Goal: Task Accomplishment & Management: Use online tool/utility

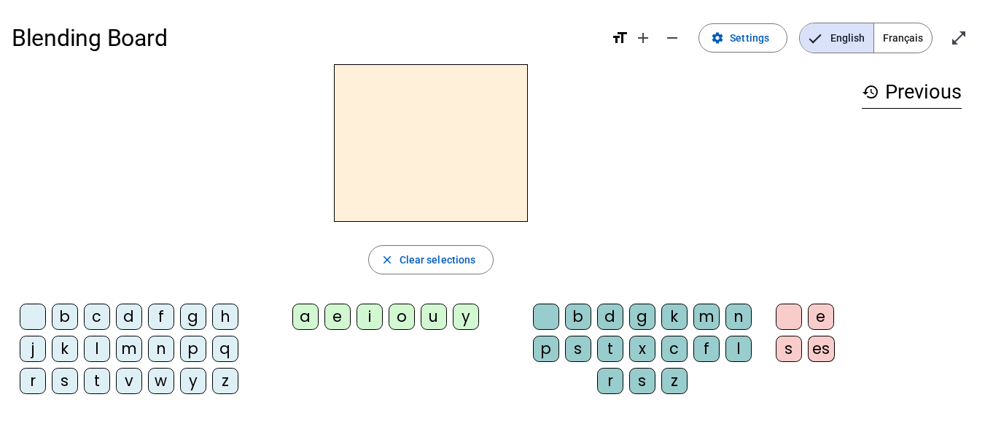
click at [913, 23] on span "Français" at bounding box center [903, 37] width 58 height 29
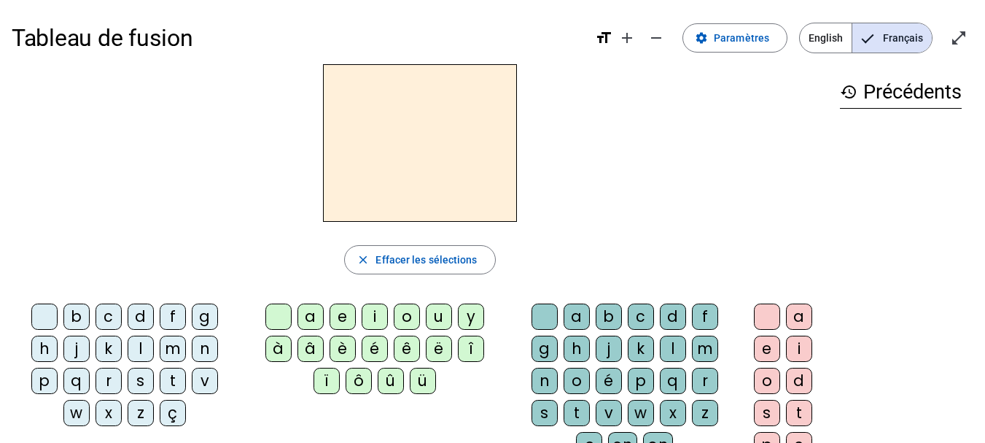
click at [586, 156] on div at bounding box center [420, 143] width 817 height 158
click at [76, 321] on div "b" at bounding box center [76, 316] width 26 height 26
click at [109, 319] on div "c" at bounding box center [109, 316] width 26 height 26
click at [140, 318] on div "d" at bounding box center [141, 316] width 26 height 26
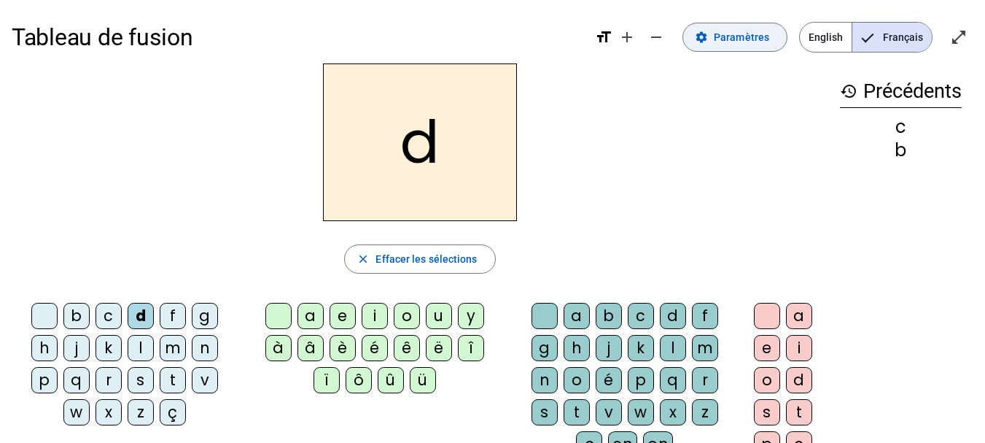
click at [738, 43] on span "Paramètres" at bounding box center [741, 37] width 55 height 18
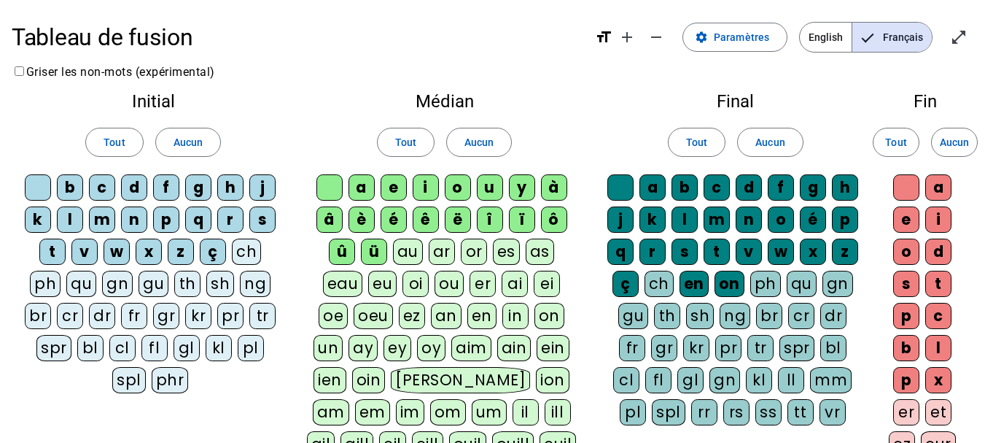
click at [71, 186] on div "b" at bounding box center [70, 187] width 26 height 26
click at [101, 182] on div "c" at bounding box center [102, 187] width 26 height 26
click at [136, 186] on div "d" at bounding box center [134, 187] width 26 height 26
click at [83, 245] on div "v" at bounding box center [84, 251] width 26 height 26
click at [61, 247] on div "t" at bounding box center [52, 251] width 26 height 26
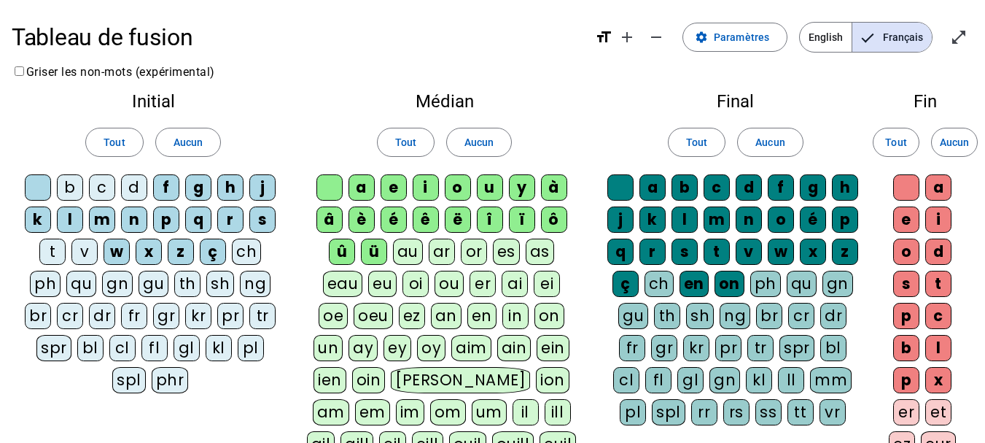
click at [368, 185] on div "a" at bounding box center [362, 187] width 26 height 26
click at [392, 187] on div "e" at bounding box center [394, 187] width 26 height 26
click at [687, 217] on div "l" at bounding box center [685, 219] width 26 height 26
click at [718, 187] on div "c" at bounding box center [717, 187] width 26 height 26
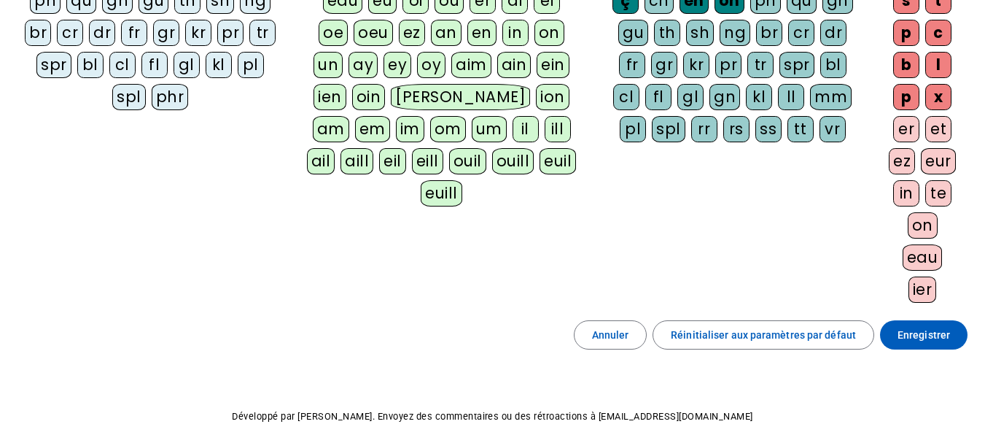
scroll to position [284, 0]
click at [956, 333] on span at bounding box center [924, 334] width 88 height 35
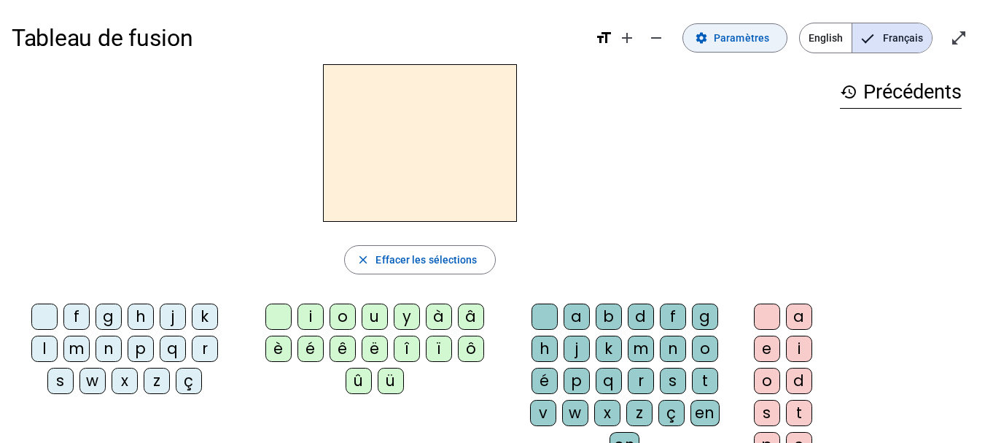
click at [729, 39] on span "Paramètres" at bounding box center [741, 38] width 55 height 18
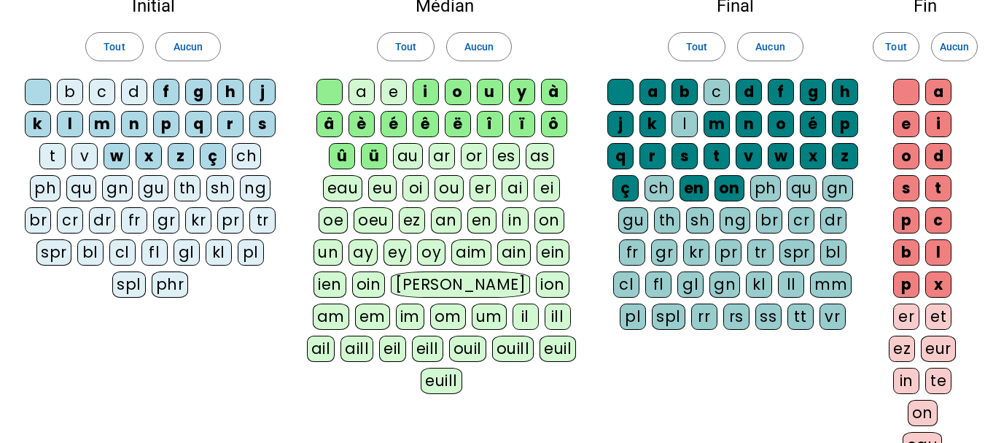
scroll to position [99, 0]
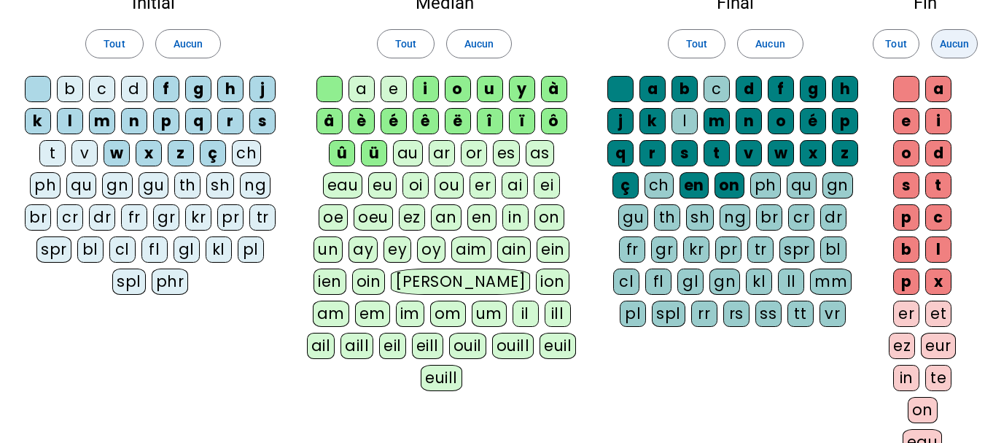
click at [971, 44] on span at bounding box center [954, 43] width 45 height 35
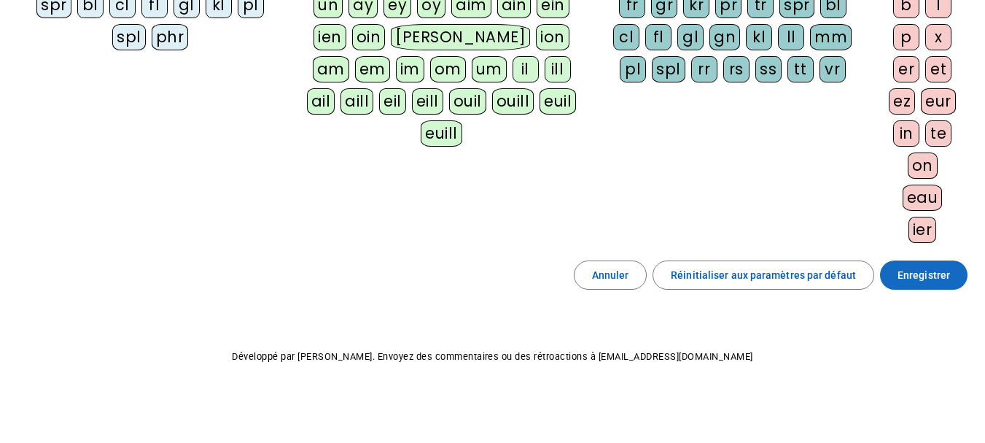
click at [923, 279] on span "Enregistrer" at bounding box center [924, 275] width 53 height 18
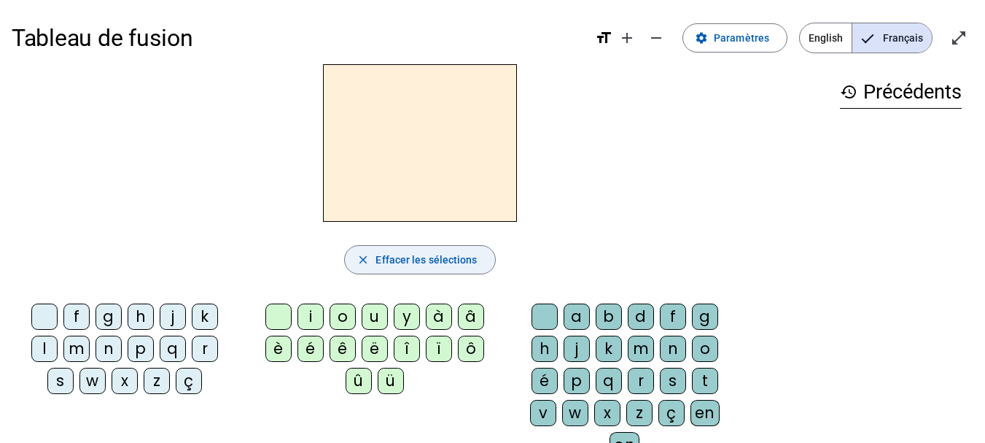
click at [427, 254] on span "Effacer les sélections" at bounding box center [426, 260] width 101 height 18
click at [144, 312] on div "h" at bounding box center [141, 316] width 26 height 26
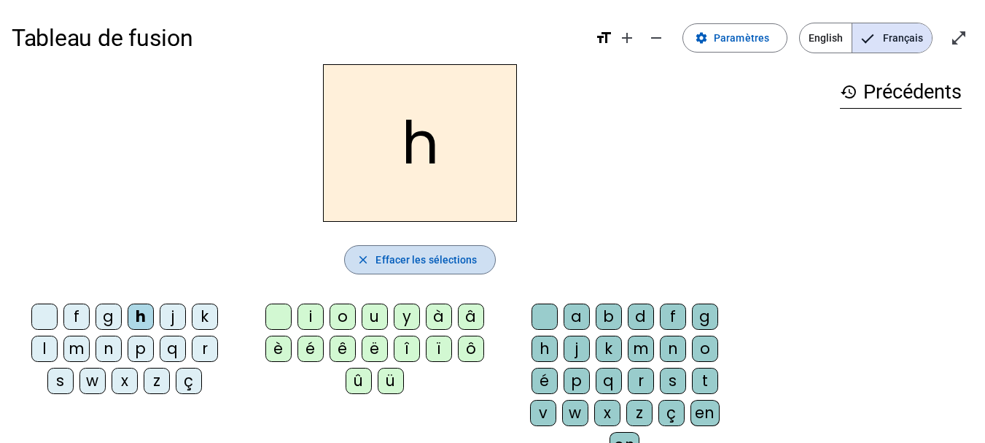
click at [432, 271] on span "button" at bounding box center [420, 259] width 150 height 35
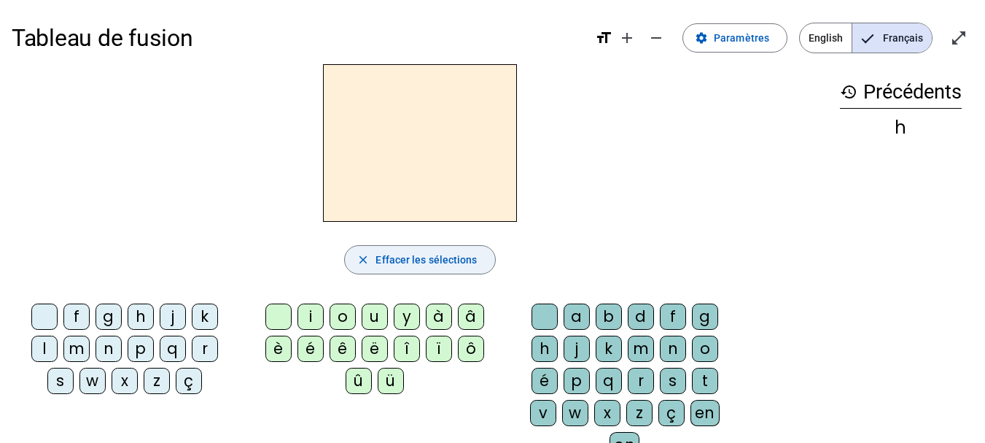
click at [432, 271] on span "button" at bounding box center [420, 259] width 150 height 35
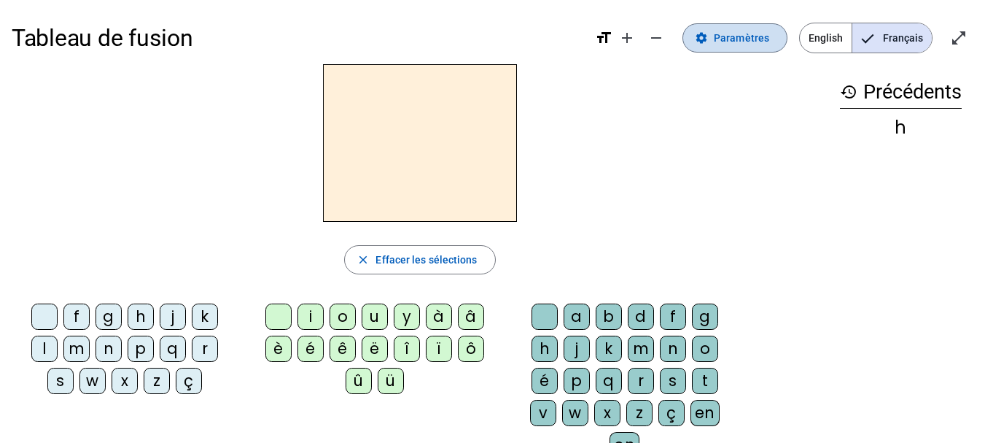
click at [750, 42] on span "Paramètres" at bounding box center [741, 38] width 55 height 18
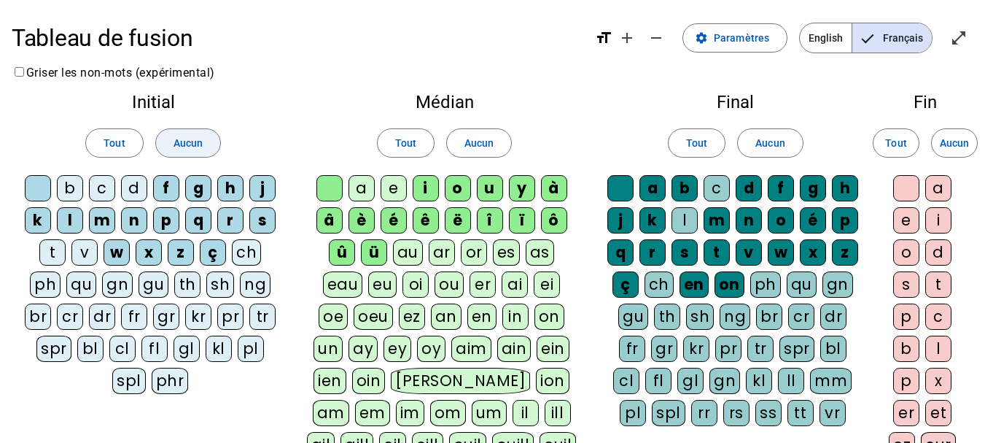
click at [188, 142] on span "Aucun" at bounding box center [188, 143] width 29 height 18
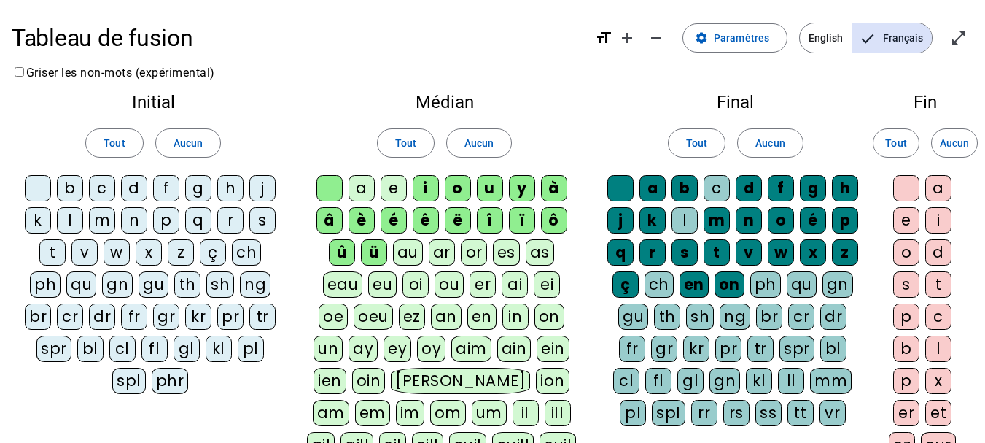
click at [78, 187] on div "b" at bounding box center [70, 188] width 26 height 26
click at [103, 187] on div "c" at bounding box center [102, 188] width 26 height 26
click at [68, 214] on div "l" at bounding box center [70, 220] width 26 height 26
click at [474, 150] on span "Aucun" at bounding box center [479, 143] width 29 height 18
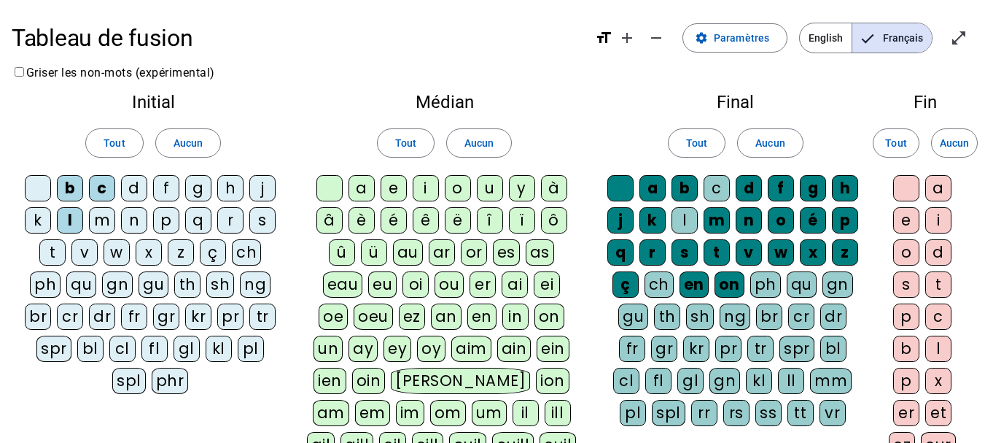
click at [362, 187] on div "a" at bounding box center [362, 188] width 26 height 26
click at [430, 187] on div "i" at bounding box center [426, 188] width 26 height 26
click at [766, 146] on span "Aucun" at bounding box center [770, 143] width 29 height 18
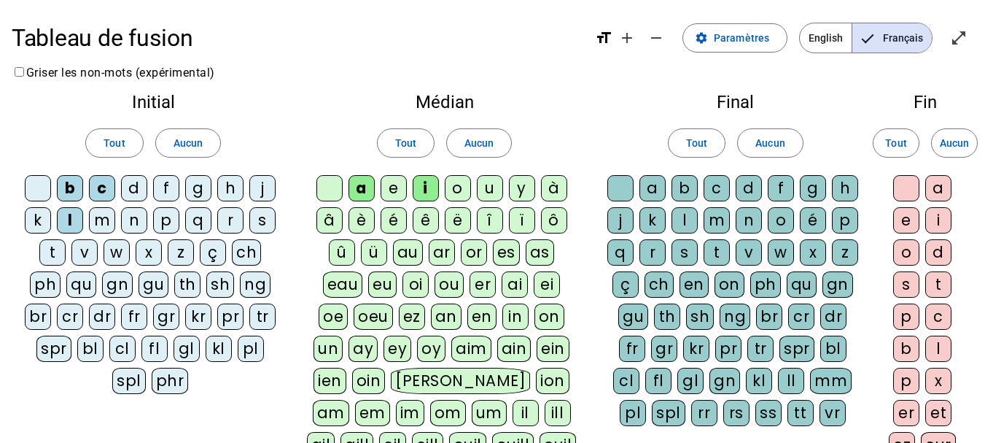
click at [714, 185] on div "c" at bounding box center [717, 188] width 26 height 26
click at [682, 217] on div "l" at bounding box center [685, 220] width 26 height 26
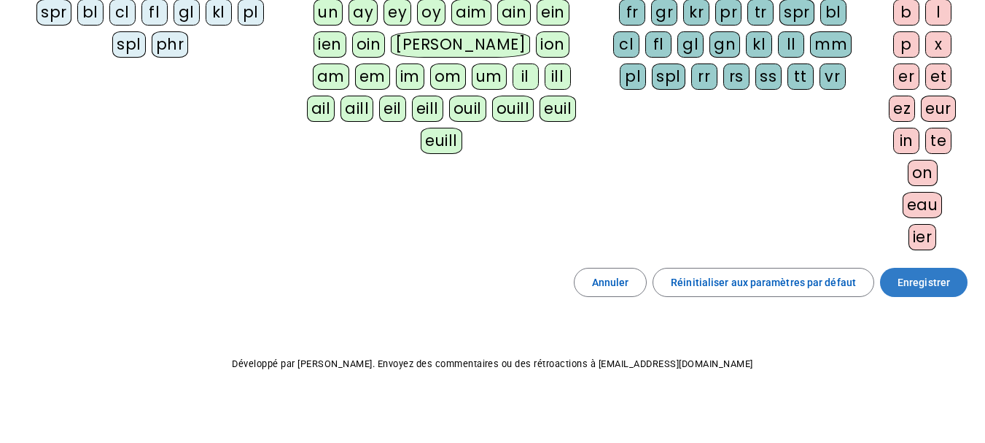
click at [923, 290] on span "Enregistrer" at bounding box center [924, 282] width 53 height 18
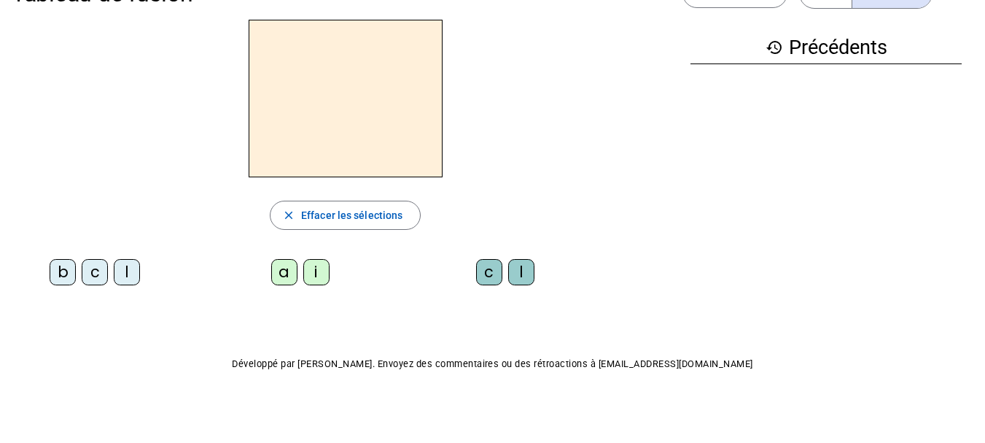
click at [63, 271] on div "b" at bounding box center [63, 272] width 26 height 26
click at [289, 270] on div "a" at bounding box center [284, 272] width 26 height 26
click at [492, 269] on div "c" at bounding box center [489, 272] width 26 height 26
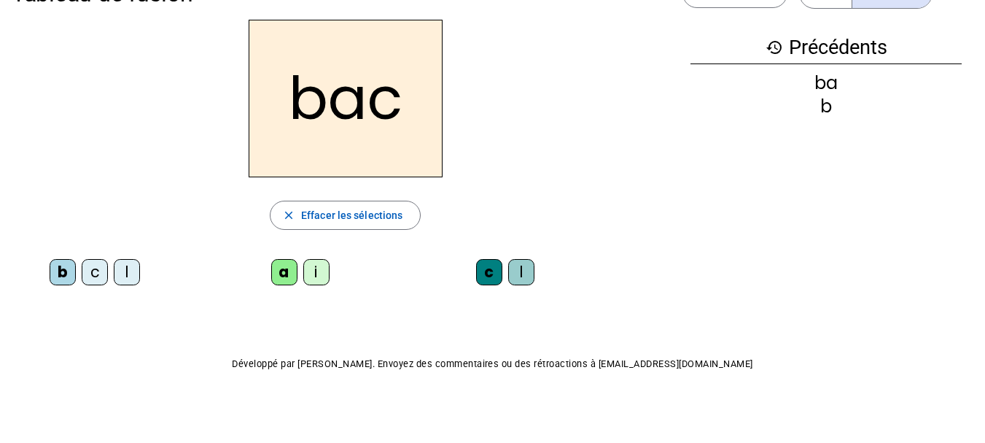
scroll to position [0, 0]
